Goal: Find specific page/section: Find specific page/section

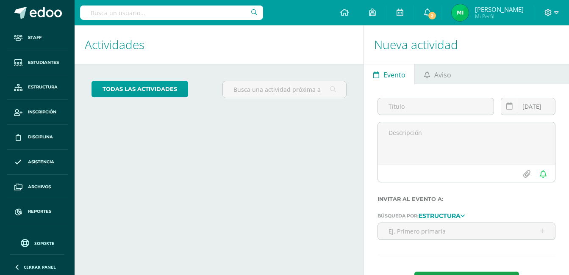
click at [121, 11] on input "text" at bounding box center [171, 13] width 183 height 14
type input "carlos ochoa"
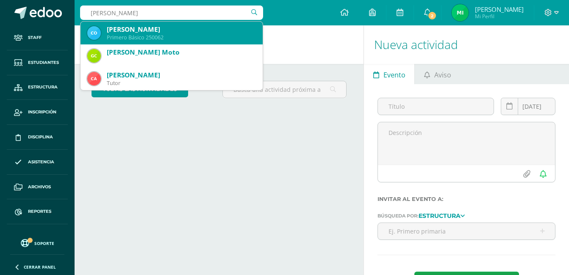
click at [128, 28] on div "Carlos Alberto Ochoa Ávila" at bounding box center [181, 29] width 149 height 9
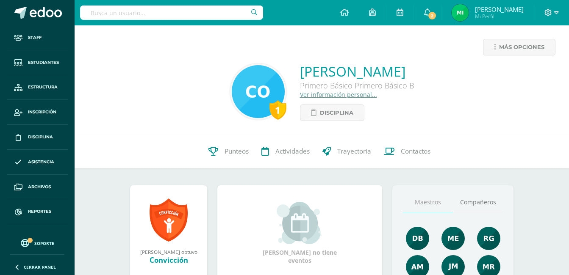
click at [317, 98] on link "Ver información personal..." at bounding box center [338, 95] width 77 height 8
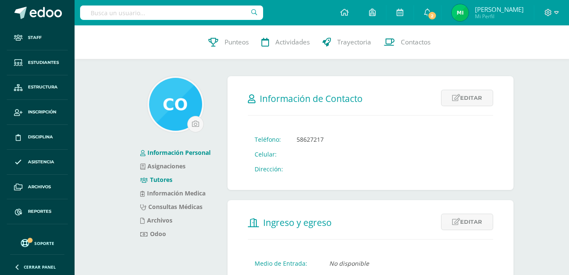
click at [163, 178] on link "Tutores" at bounding box center [156, 180] width 32 height 8
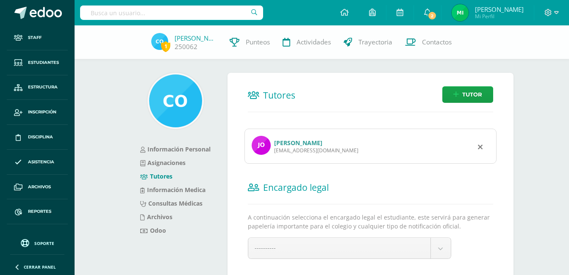
click at [296, 142] on link "[PERSON_NAME]" at bounding box center [298, 143] width 48 height 8
